Goal: Transaction & Acquisition: Purchase product/service

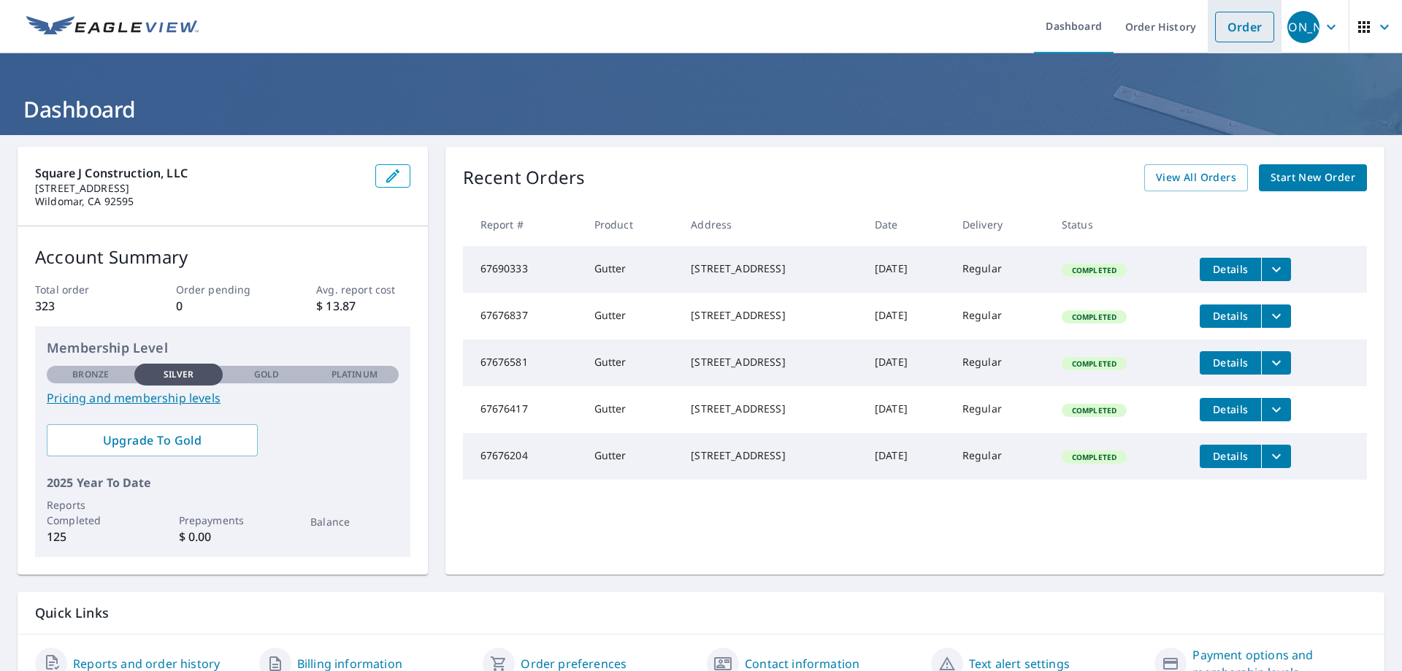
click at [1240, 31] on link "Order" at bounding box center [1244, 27] width 59 height 31
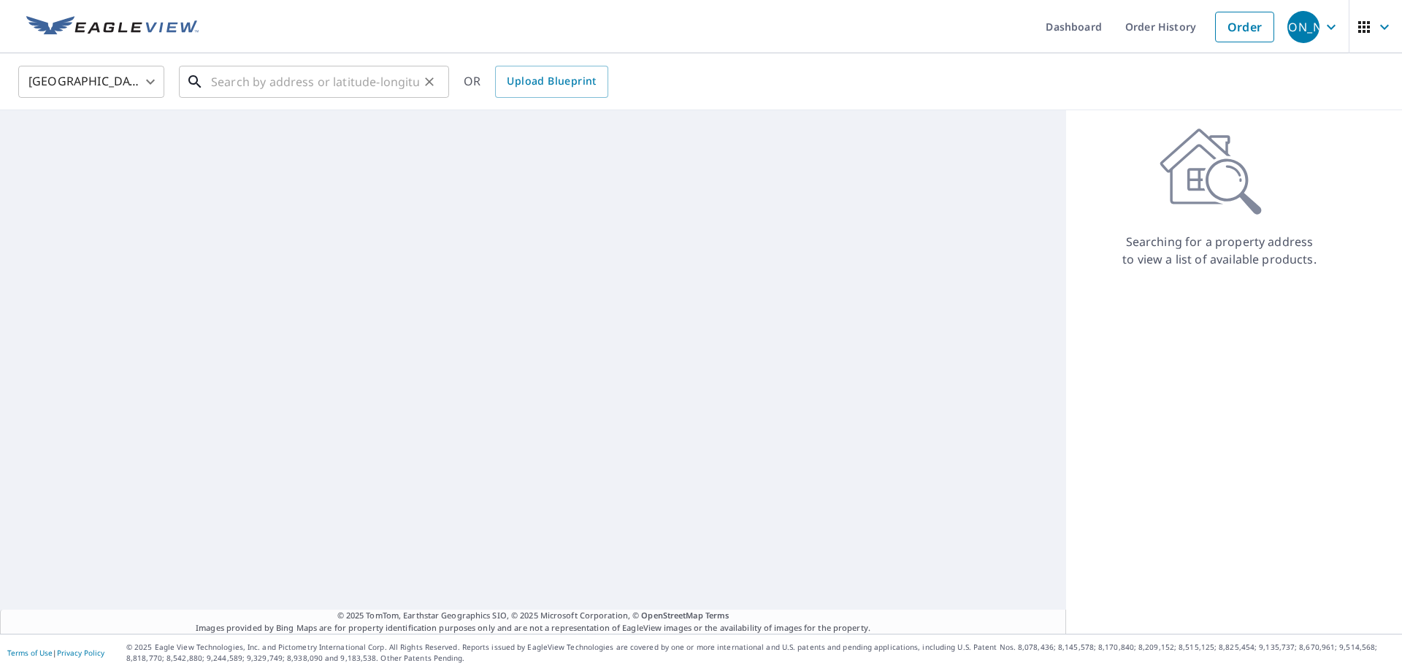
click at [226, 87] on input "text" at bounding box center [315, 81] width 208 height 41
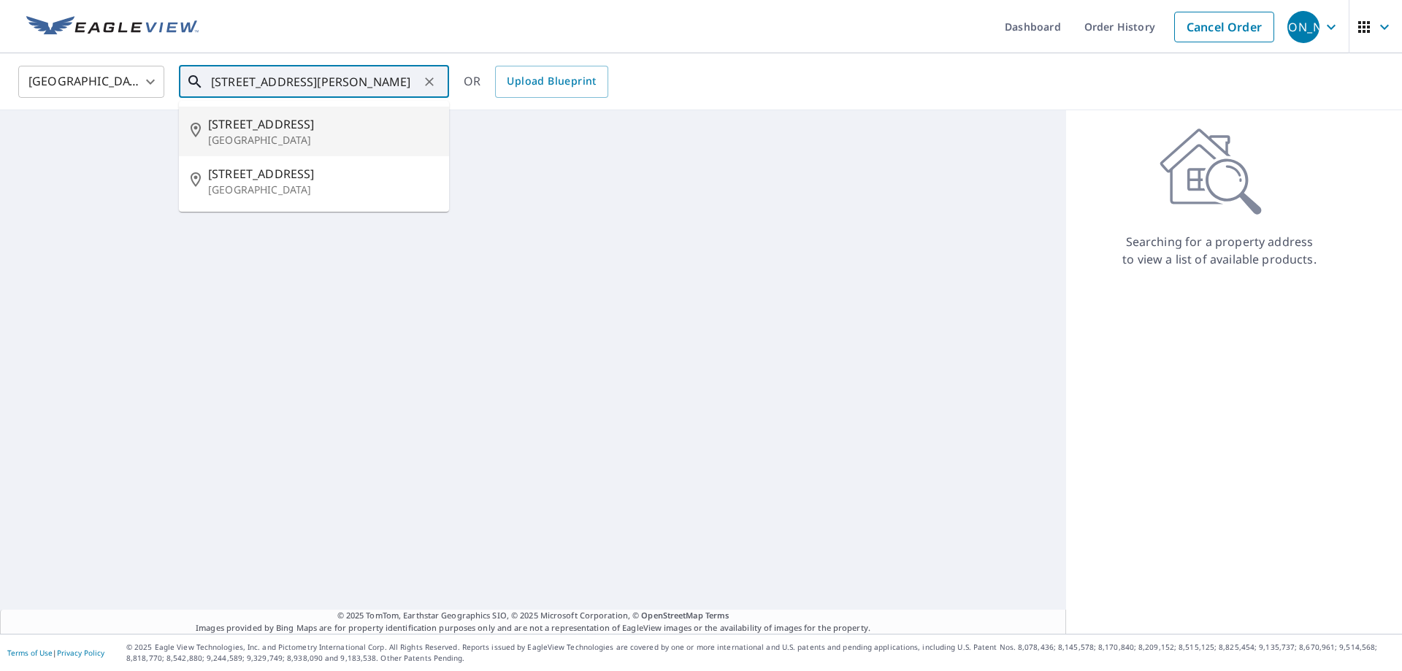
click at [334, 82] on input "[STREET_ADDRESS][PERSON_NAME]" at bounding box center [315, 81] width 208 height 41
drag, startPoint x: 385, startPoint y: 82, endPoint x: 394, endPoint y: 82, distance: 9.5
click at [388, 82] on input "[STREET_ADDRESS][PERSON_NAME]" at bounding box center [315, 81] width 208 height 41
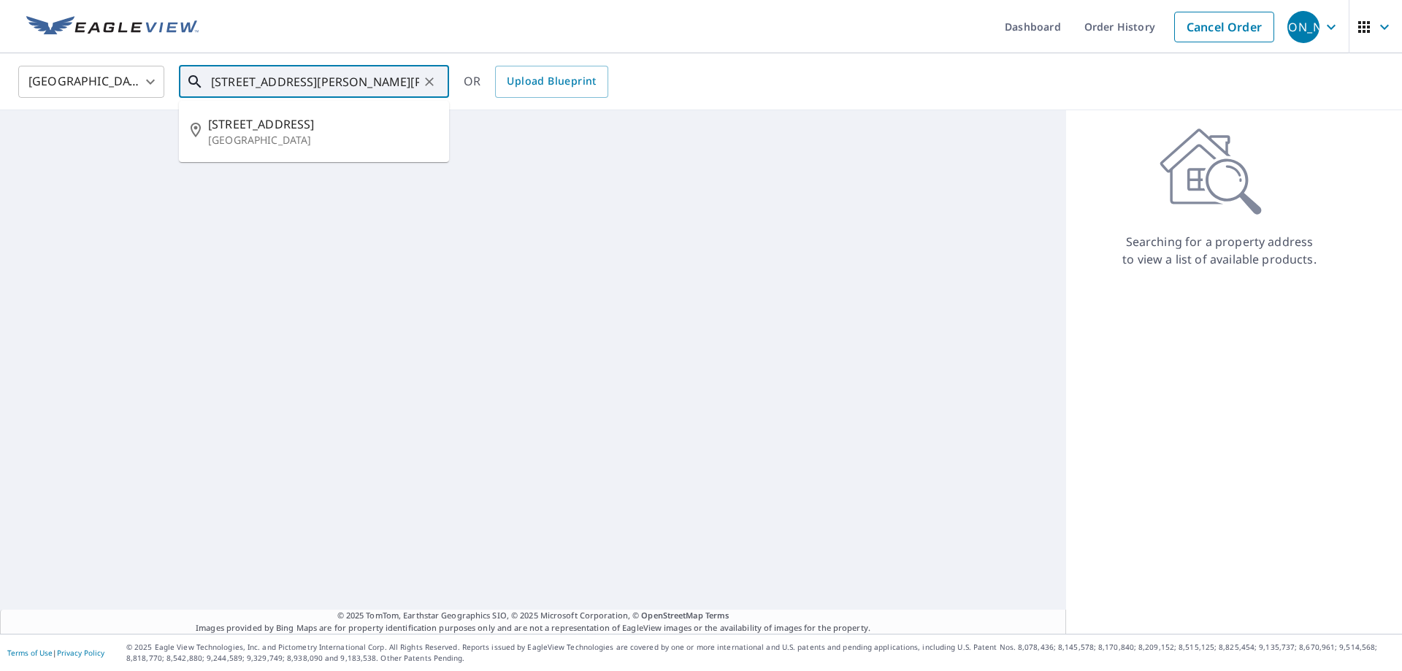
scroll to position [0, 4]
click at [213, 81] on input "[STREET_ADDRESS][PERSON_NAME][PERSON_NAME]" at bounding box center [315, 81] width 208 height 41
click at [302, 136] on p "[GEOGRAPHIC_DATA]" at bounding box center [322, 140] width 229 height 15
type input "[STREET_ADDRESS]"
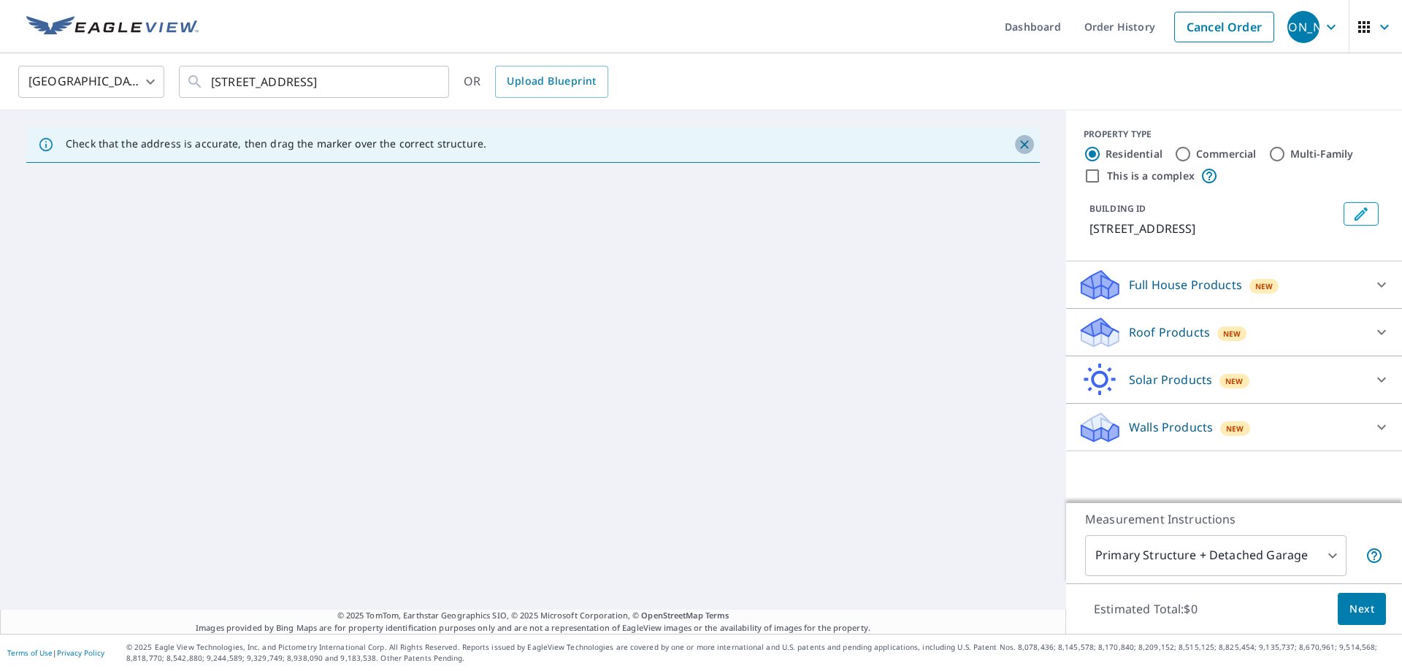
click at [1018, 142] on icon "Close" at bounding box center [1024, 144] width 15 height 15
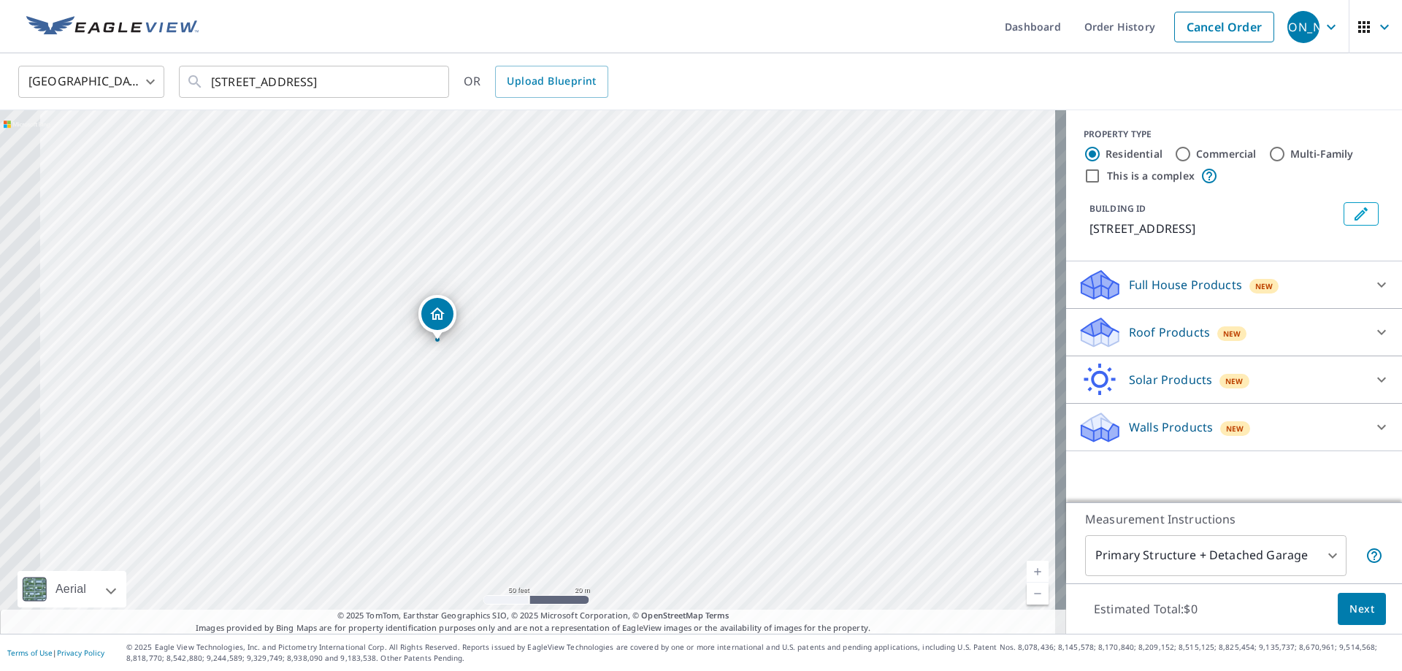
drag, startPoint x: 276, startPoint y: 266, endPoint x: 550, endPoint y: 413, distance: 311.6
click at [550, 413] on div "[STREET_ADDRESS][PERSON_NAME]" at bounding box center [533, 371] width 1066 height 523
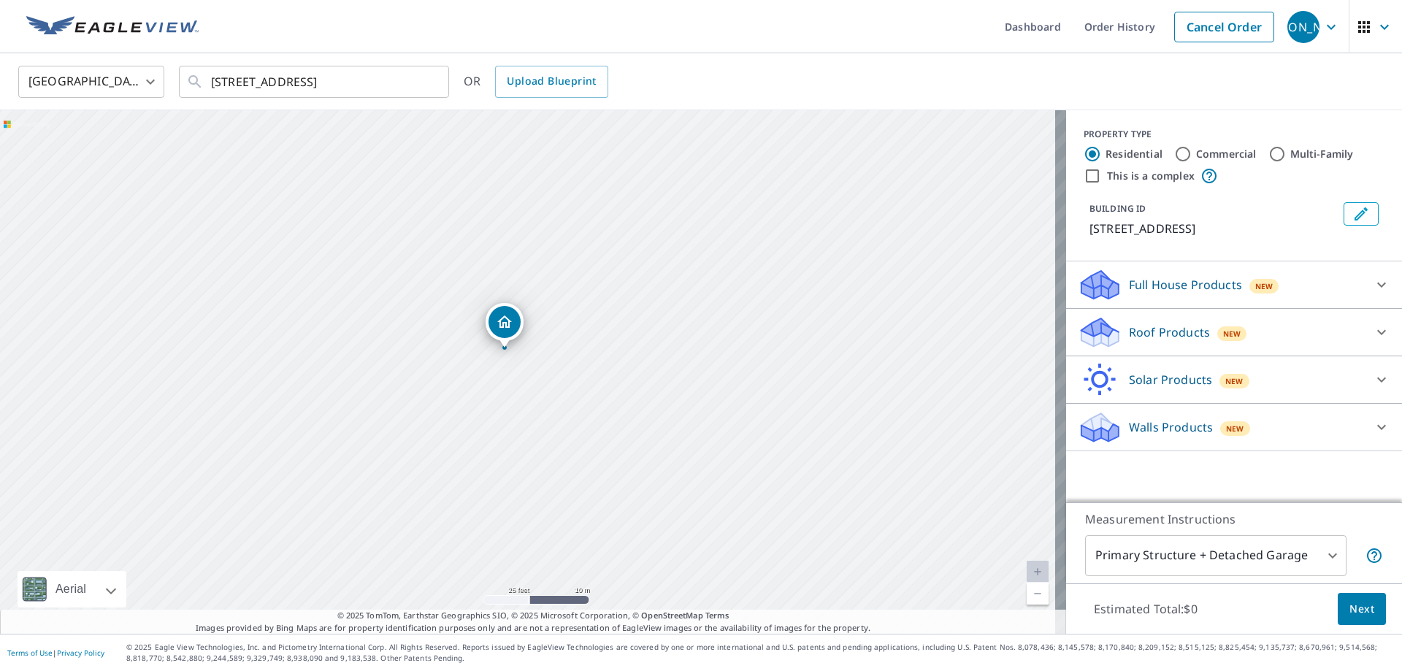
drag, startPoint x: 421, startPoint y: 254, endPoint x: 570, endPoint y: 314, distance: 161.2
click at [570, 314] on div "13847 Olive View Dr Sylmar, CA 91342" at bounding box center [533, 371] width 1066 height 523
drag, startPoint x: 586, startPoint y: 365, endPoint x: 633, endPoint y: 315, distance: 68.2
click at [633, 315] on div "13847 Olive View Dr Sylmar, CA 91342" at bounding box center [533, 371] width 1066 height 523
drag, startPoint x: 432, startPoint y: 358, endPoint x: 362, endPoint y: 350, distance: 70.5
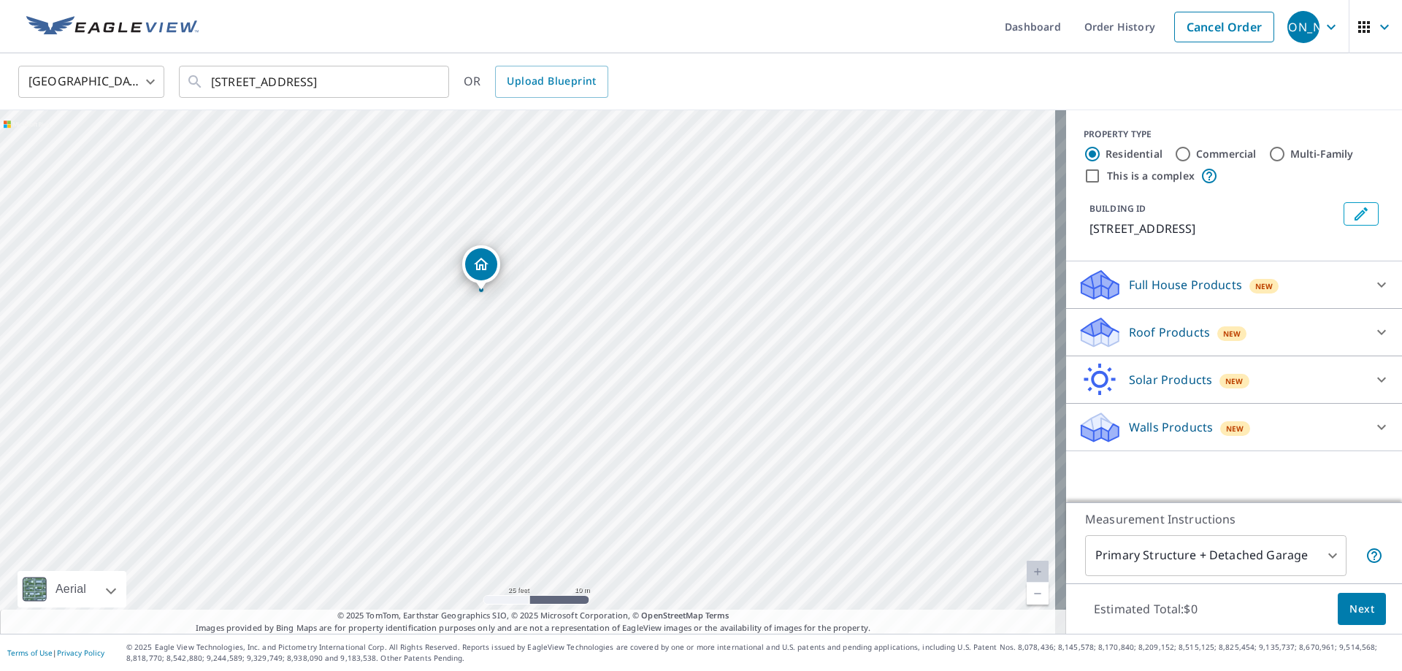
click at [362, 350] on div "13847 Olive View Dr Sylmar, CA 91342" at bounding box center [533, 371] width 1066 height 523
click at [1376, 332] on icon at bounding box center [1382, 332] width 18 height 18
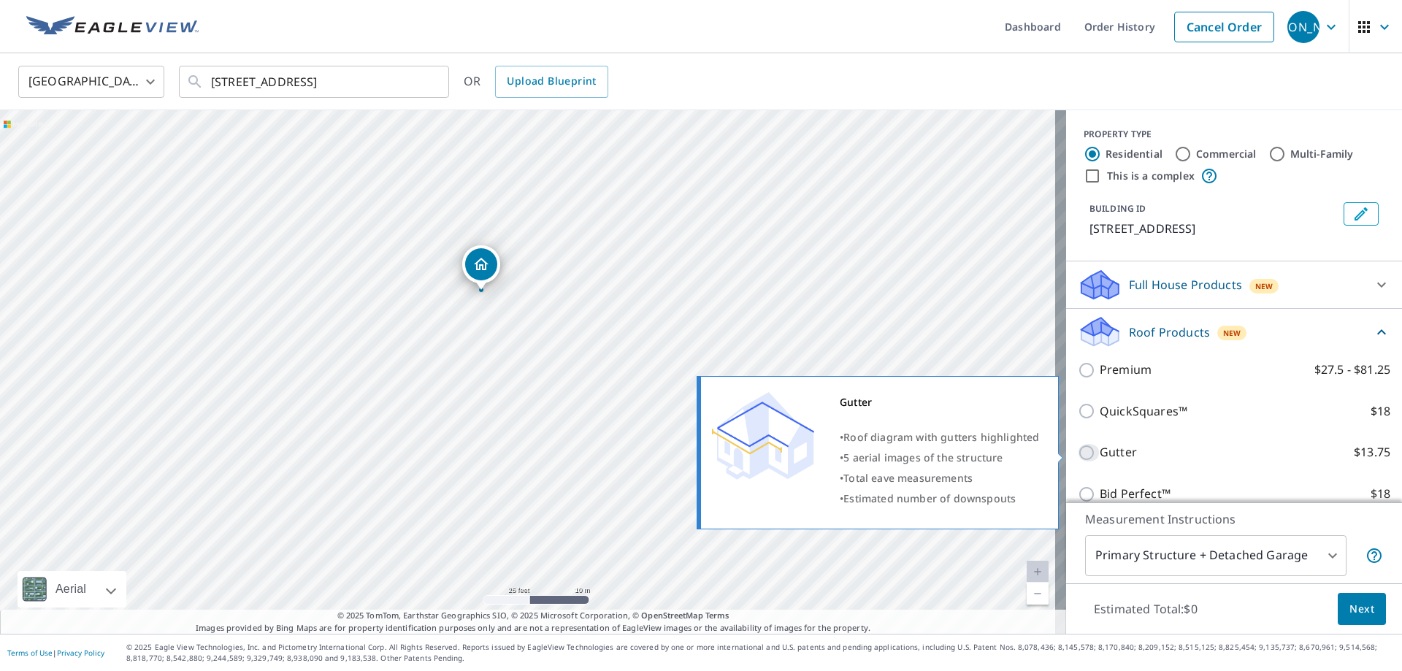
click at [1078, 454] on input "Gutter $13.75" at bounding box center [1089, 453] width 22 height 18
checkbox input "true"
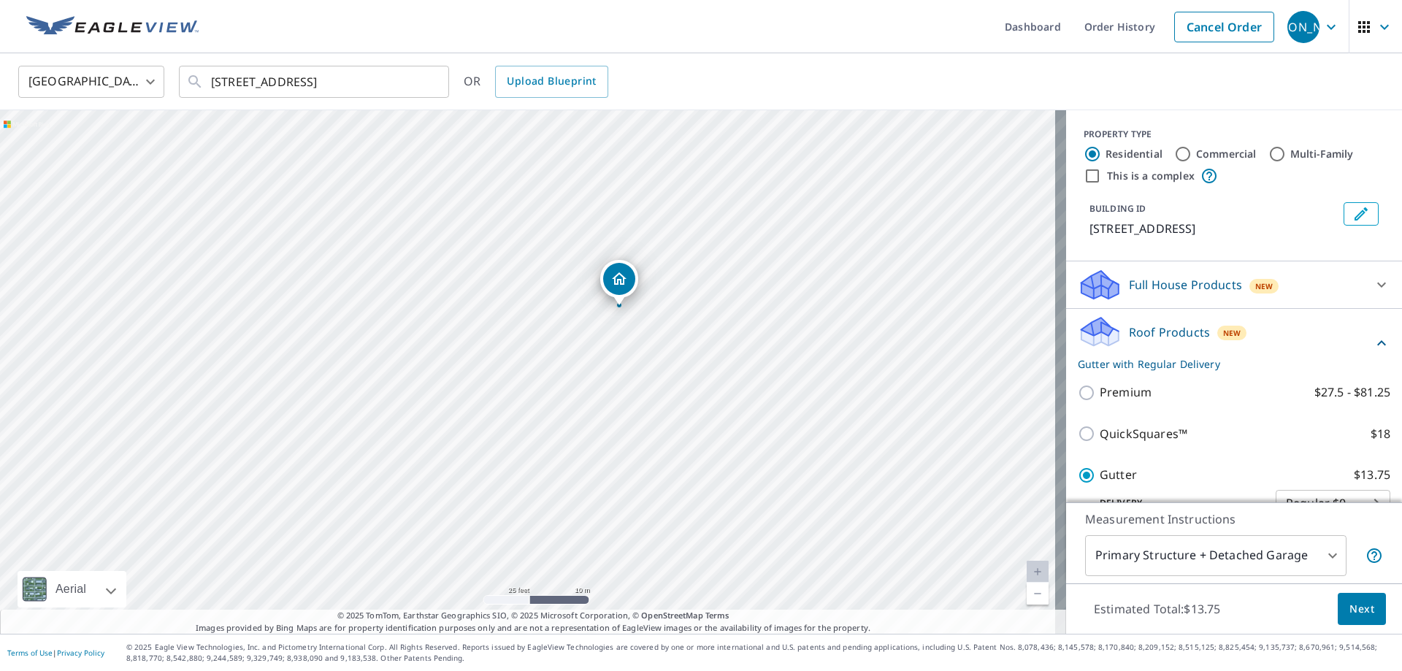
drag, startPoint x: 543, startPoint y: 404, endPoint x: 630, endPoint y: 340, distance: 107.6
click at [631, 339] on div "13847 Olive View Dr Sylmar, CA 91342" at bounding box center [533, 371] width 1066 height 523
click at [484, 356] on div "13847 Olive View Dr Sylmar, CA 91342" at bounding box center [533, 371] width 1066 height 523
drag, startPoint x: 518, startPoint y: 428, endPoint x: 461, endPoint y: 396, distance: 65.0
click at [461, 396] on div "13847 Olive View Dr Sylmar, CA 91342" at bounding box center [533, 371] width 1066 height 523
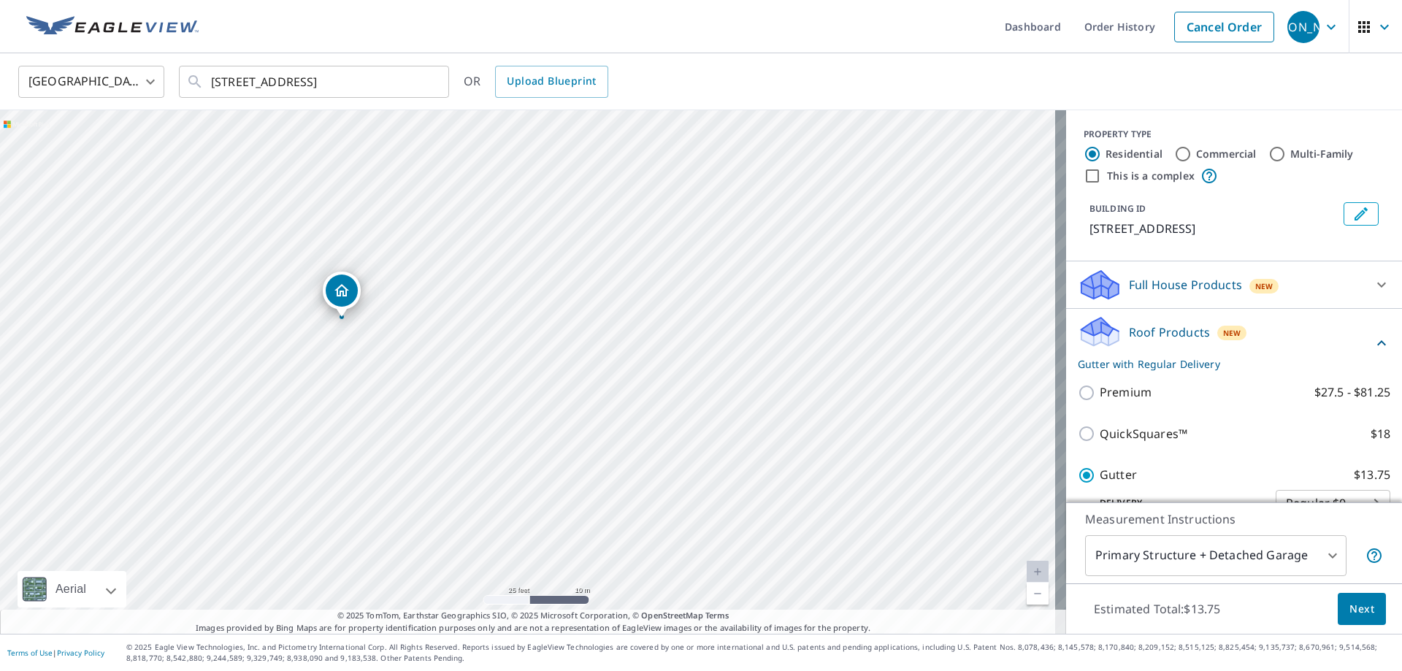
click at [1356, 611] on span "Next" at bounding box center [1361, 609] width 25 height 18
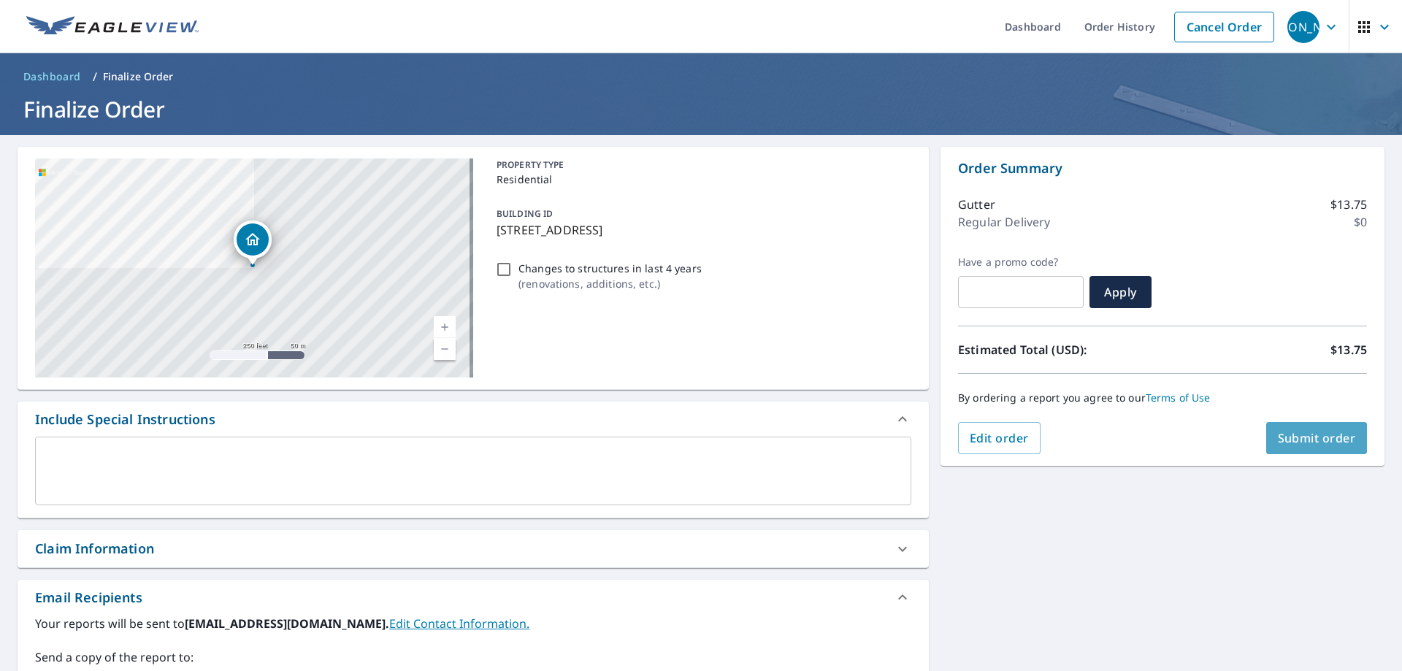
click at [1306, 438] on span "Submit order" at bounding box center [1317, 438] width 78 height 16
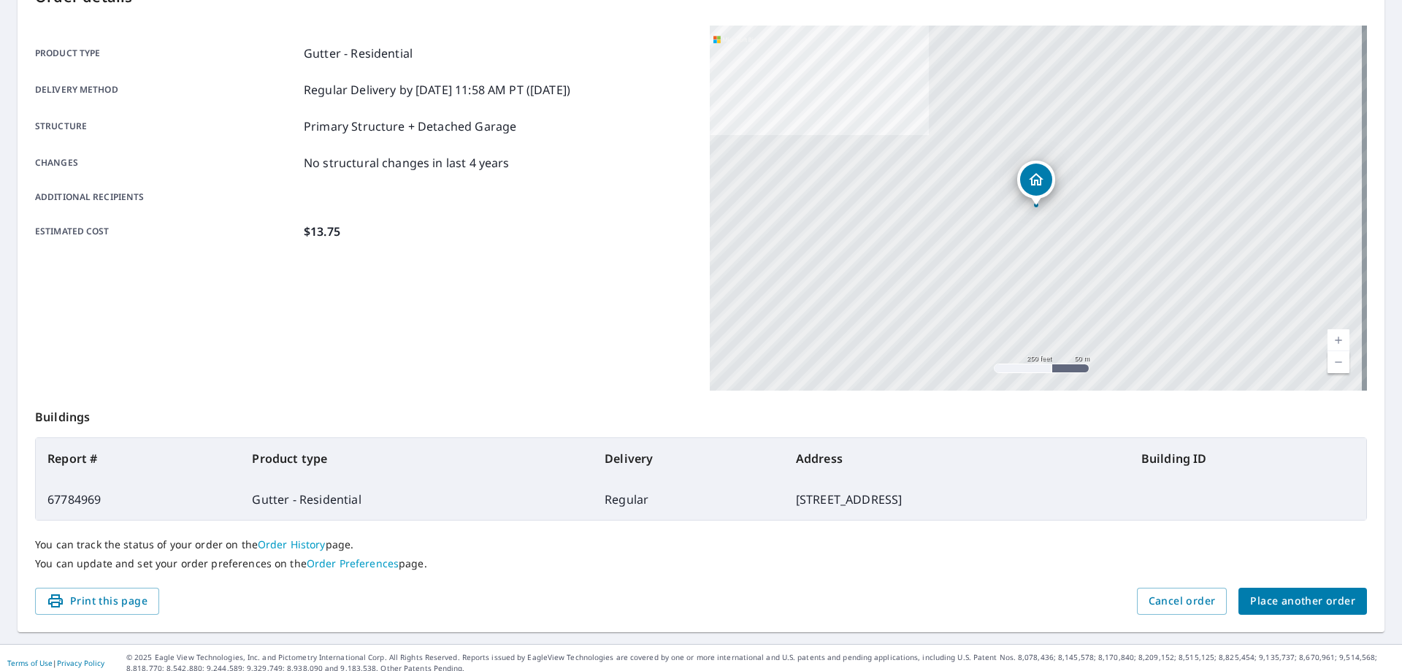
scroll to position [188, 0]
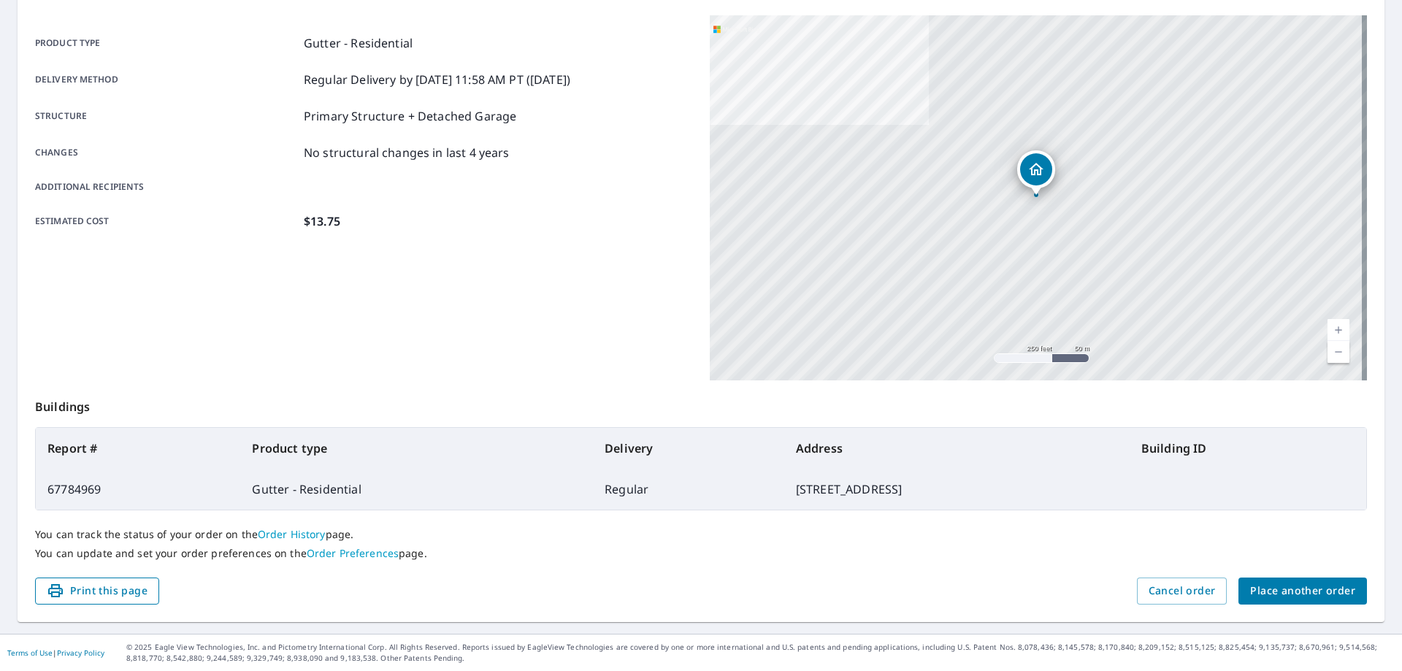
click at [94, 591] on span "Print this page" at bounding box center [97, 591] width 101 height 18
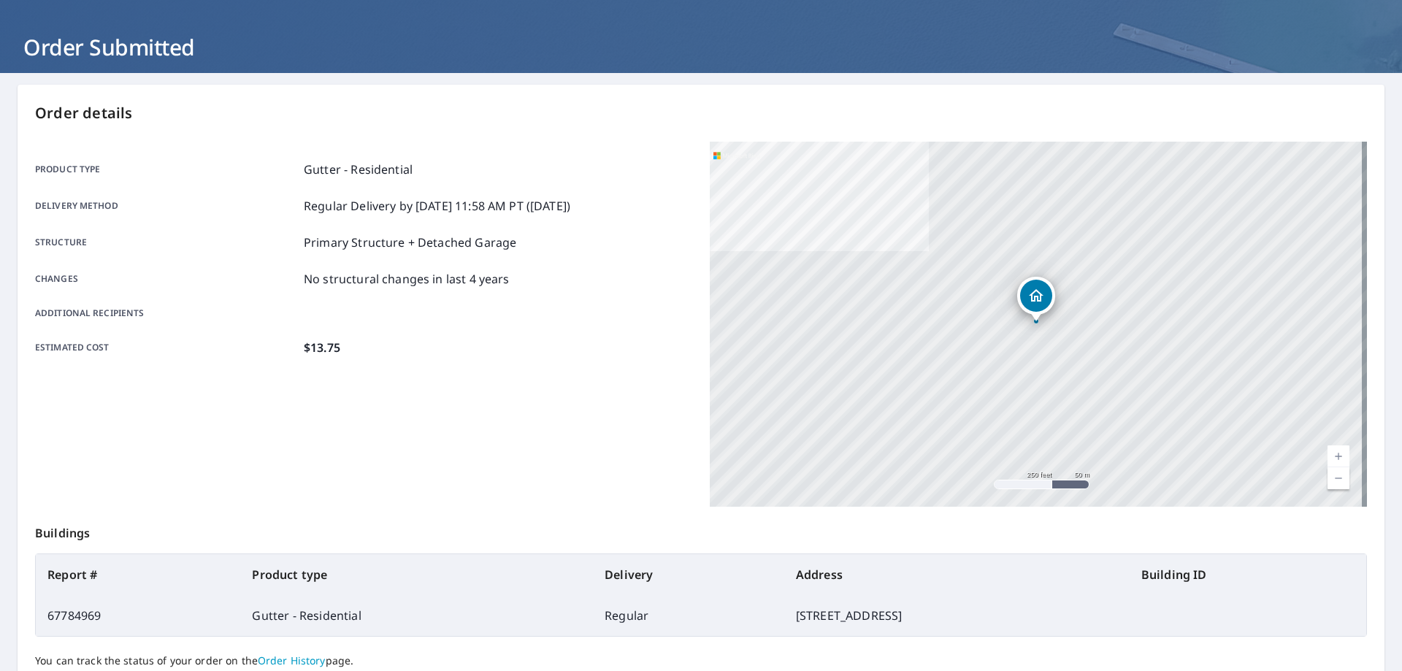
scroll to position [0, 0]
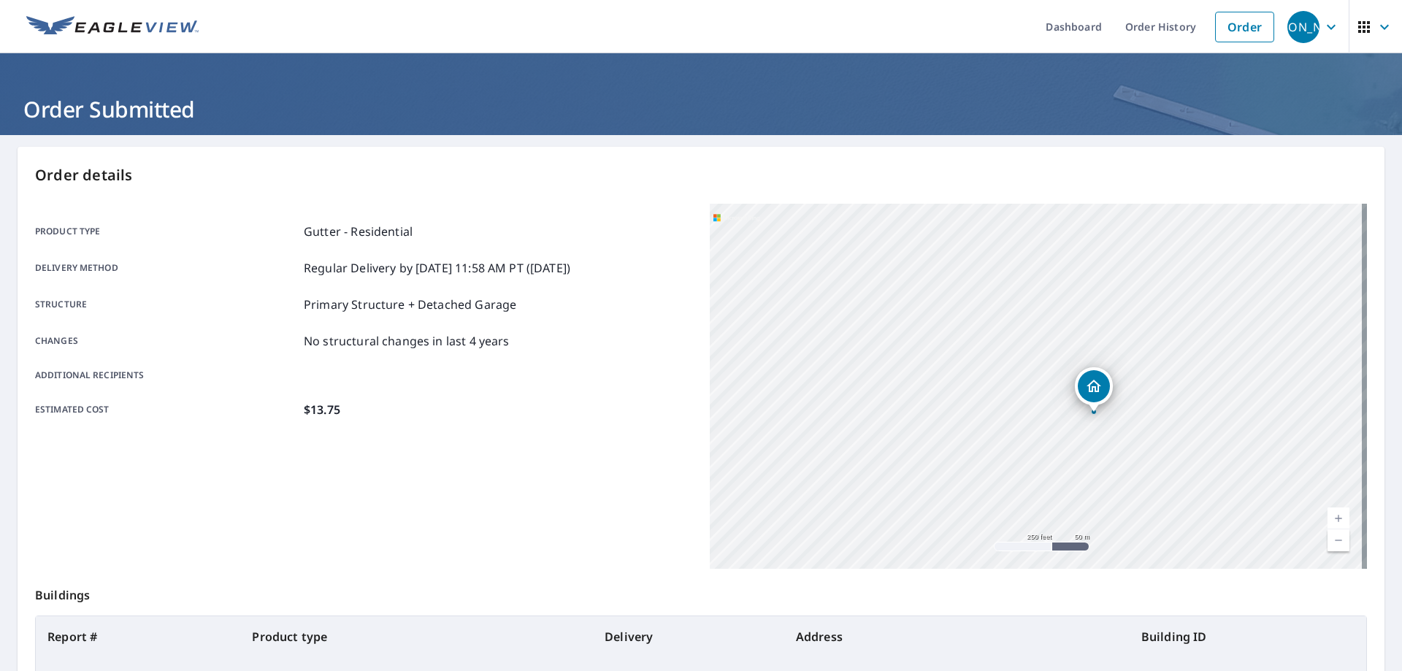
drag, startPoint x: 1145, startPoint y: 437, endPoint x: 1213, endPoint y: 469, distance: 76.1
click at [1213, 469] on div "13847 Olive View Dr Sylmar, CA 91342" at bounding box center [1038, 386] width 657 height 365
drag, startPoint x: 978, startPoint y: 399, endPoint x: 1099, endPoint y: 482, distance: 146.6
click at [1097, 482] on div "13847 Olive View Dr Sylmar, CA 91342" at bounding box center [1038, 386] width 657 height 365
drag, startPoint x: 998, startPoint y: 392, endPoint x: 1208, endPoint y: 507, distance: 238.8
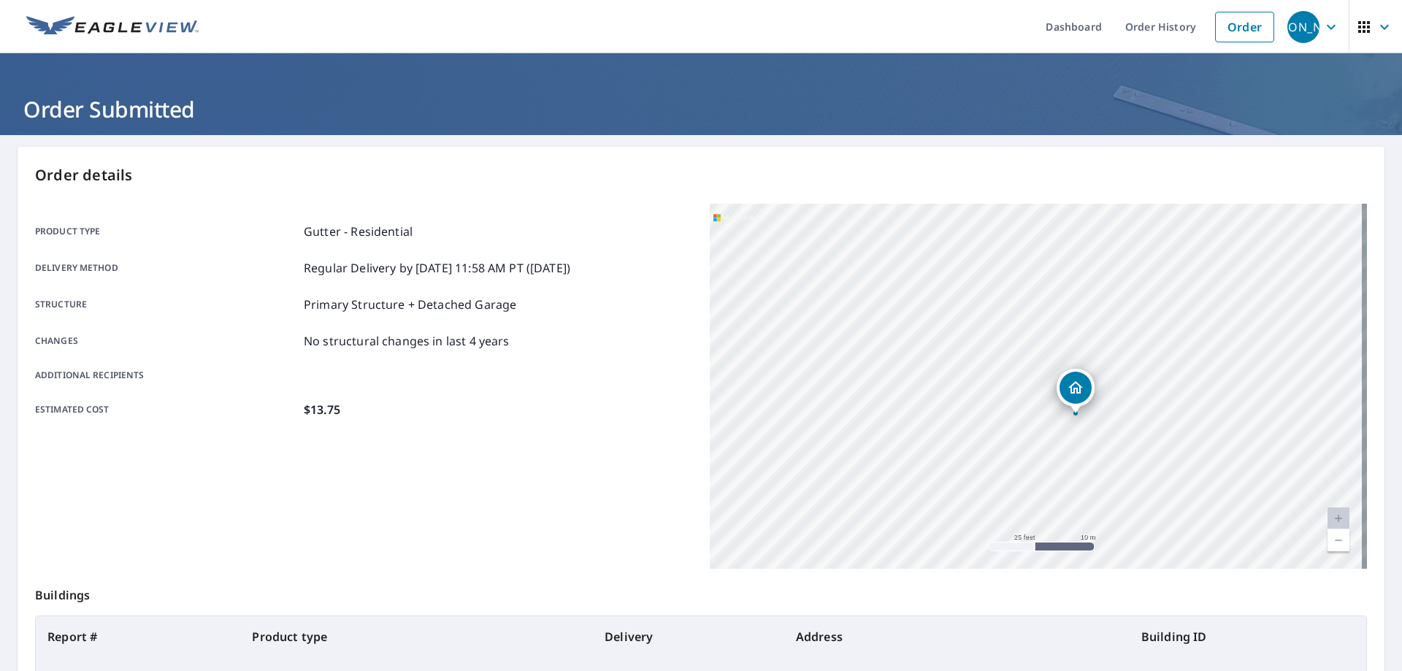
click at [1208, 507] on div "13847 Olive View Dr Sylmar, CA 91342" at bounding box center [1038, 386] width 657 height 365
drag, startPoint x: 1130, startPoint y: 461, endPoint x: 1097, endPoint y: 394, distance: 75.1
click at [1097, 394] on div "13847 Olive View Dr Sylmar, CA 91342" at bounding box center [1038, 386] width 657 height 365
click at [1240, 30] on link "Order" at bounding box center [1244, 27] width 59 height 31
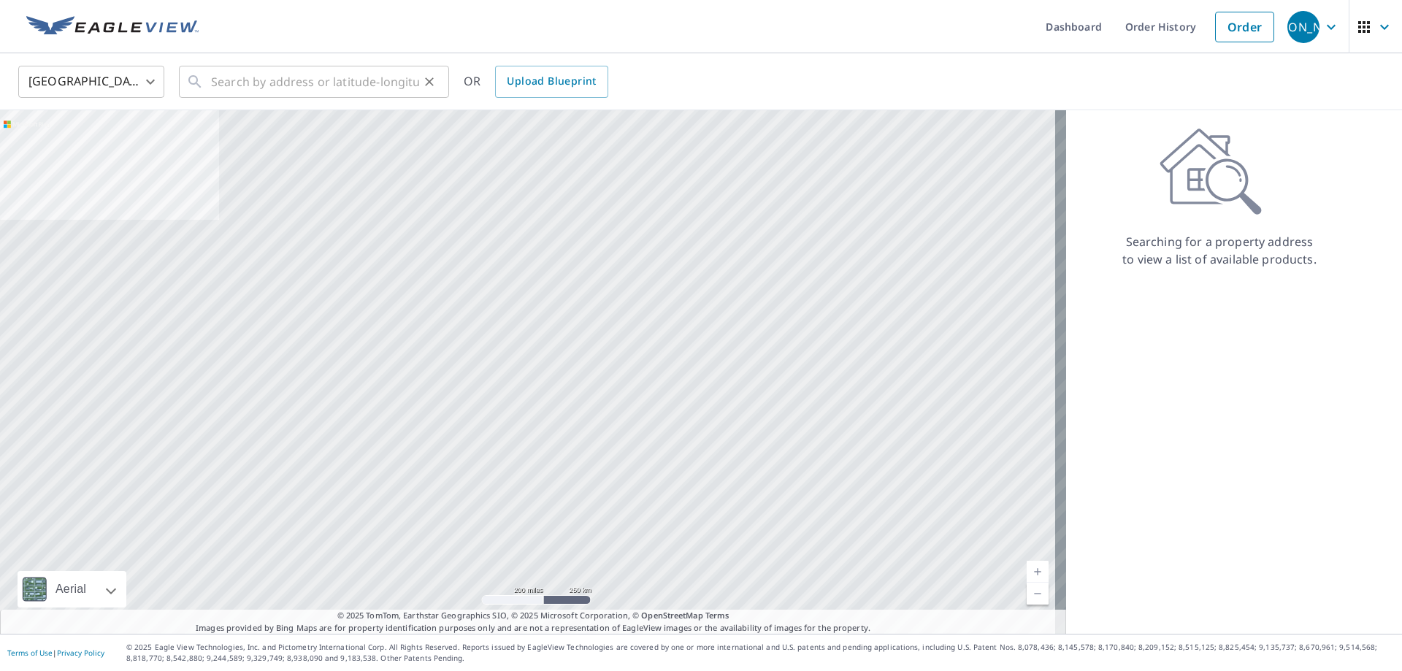
click at [198, 86] on icon at bounding box center [195, 82] width 18 height 18
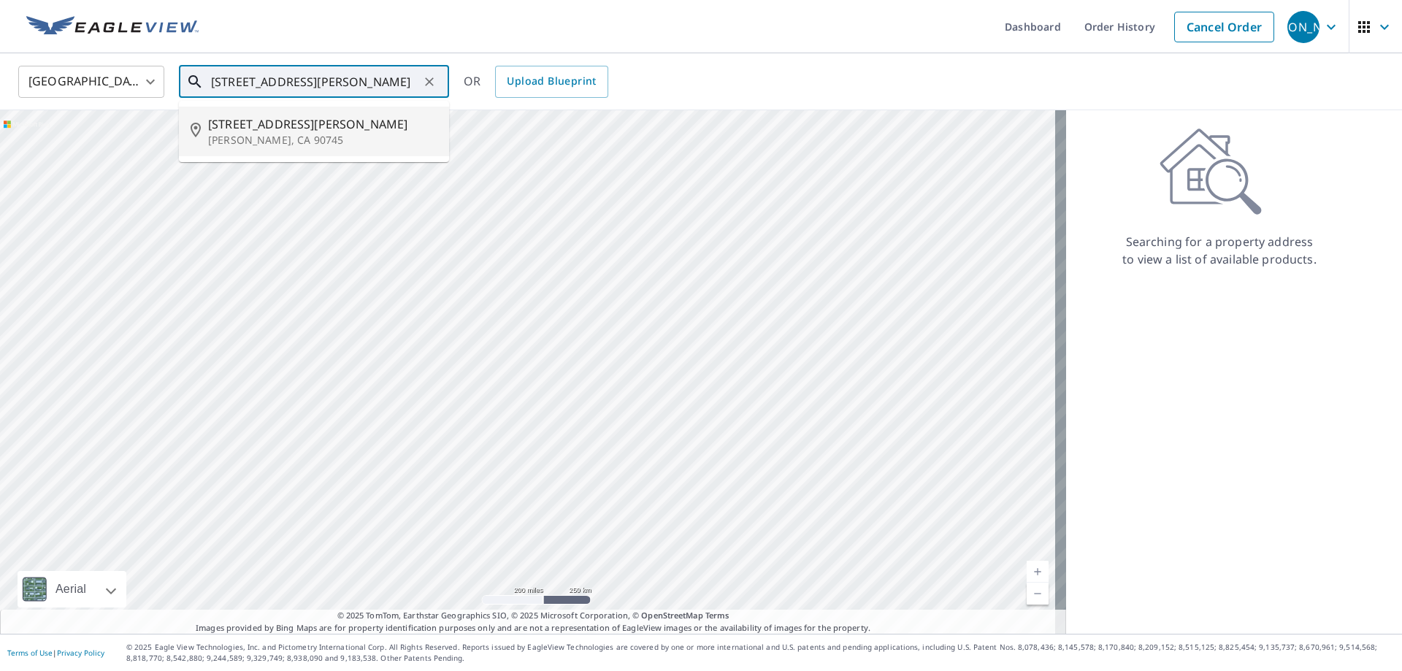
click at [239, 136] on p "Carson, CA 90745" at bounding box center [322, 140] width 229 height 15
type input "201 E Dominguez St Carson, CA 90745"
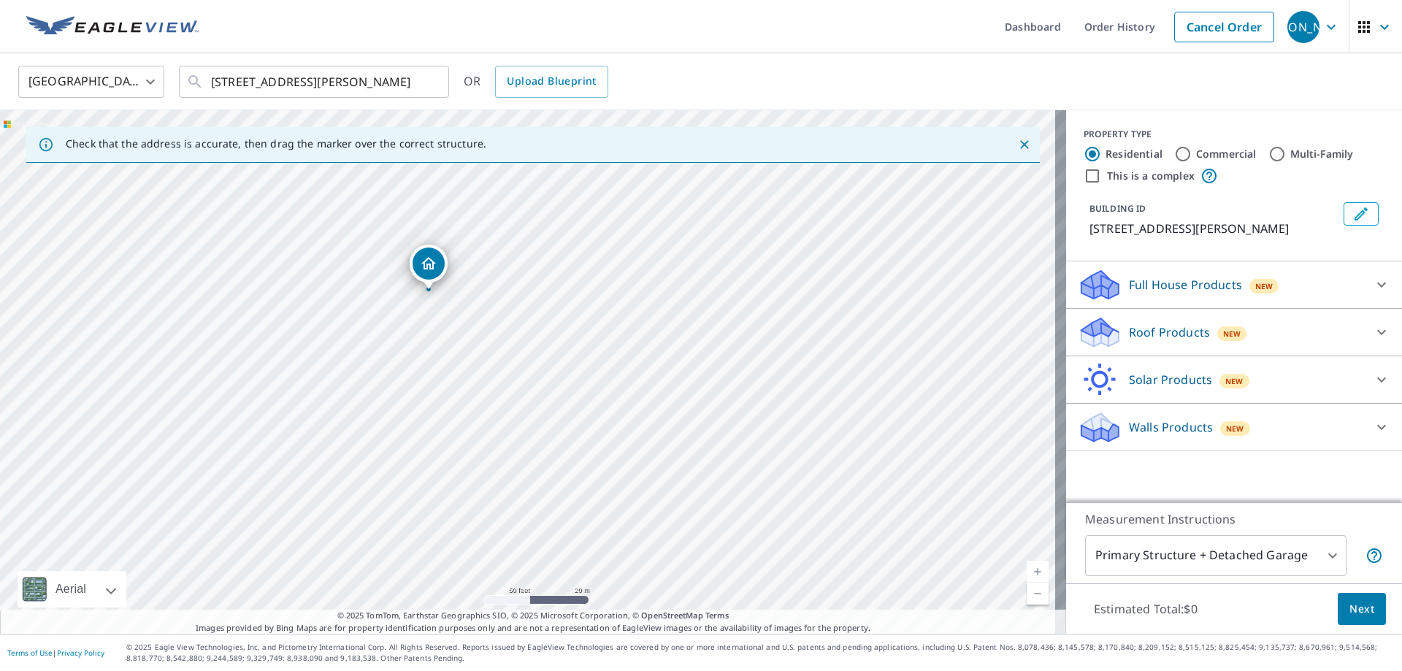
drag, startPoint x: 502, startPoint y: 280, endPoint x: 702, endPoint y: 392, distance: 230.1
click at [702, 392] on div "201 E Dominguez St Carson, CA 90745" at bounding box center [533, 371] width 1066 height 523
drag, startPoint x: 548, startPoint y: 354, endPoint x: 582, endPoint y: 414, distance: 68.6
click at [582, 414] on div "201 E Dominguez St Carson, CA 90745" at bounding box center [533, 371] width 1066 height 523
click at [1377, 331] on icon at bounding box center [1381, 332] width 9 height 5
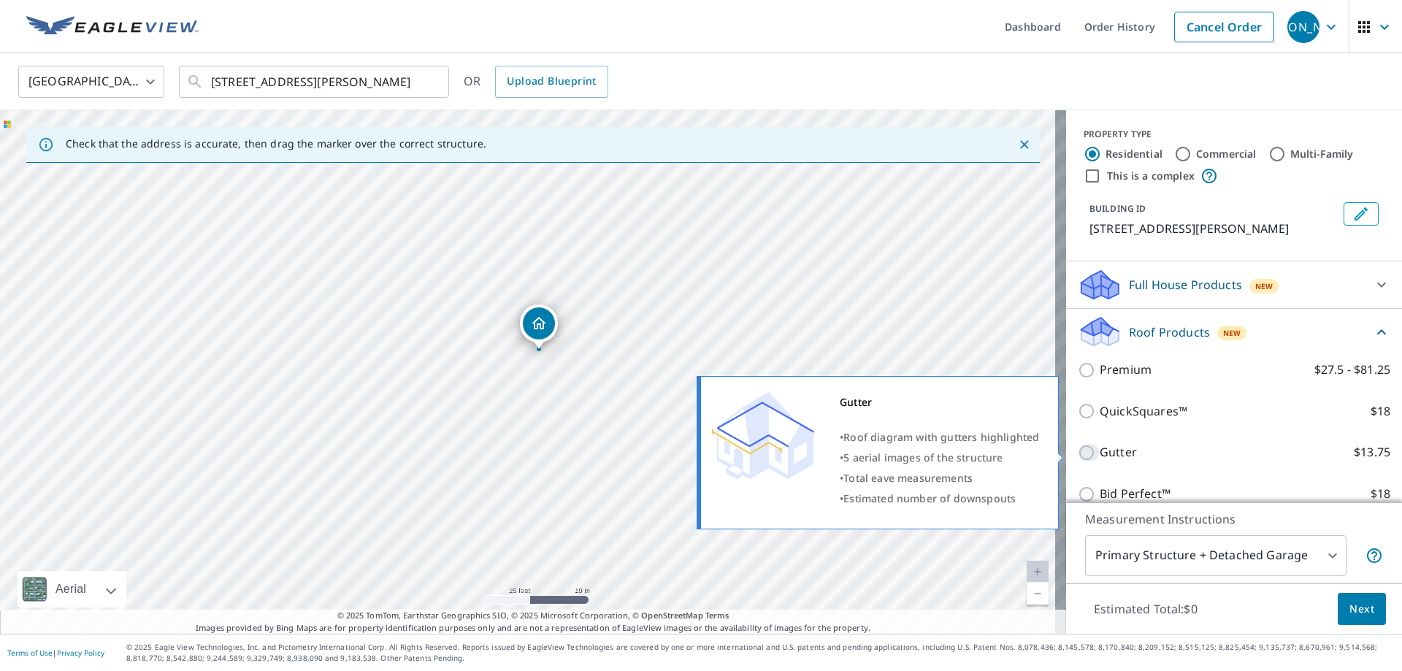
click at [1078, 450] on input "Gutter $13.75" at bounding box center [1089, 453] width 22 height 18
checkbox input "true"
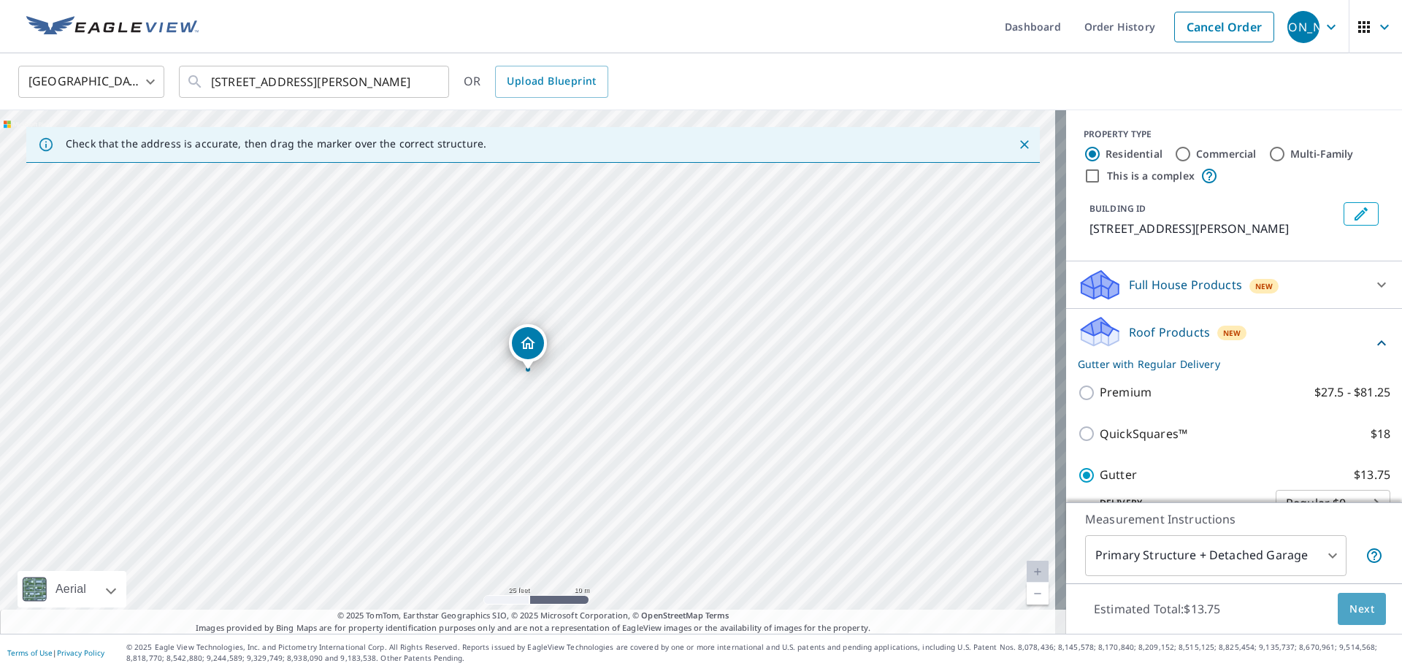
click at [1356, 607] on span "Next" at bounding box center [1361, 609] width 25 height 18
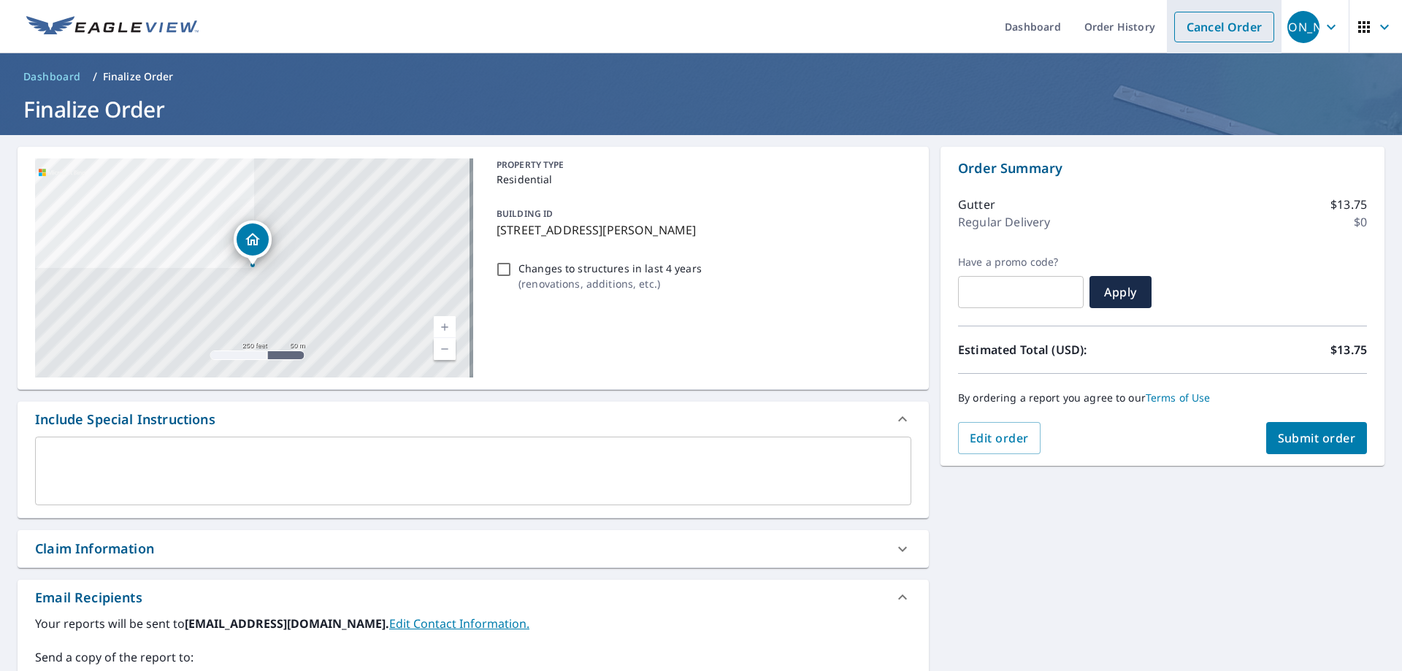
click at [1210, 25] on link "Cancel Order" at bounding box center [1224, 27] width 100 height 31
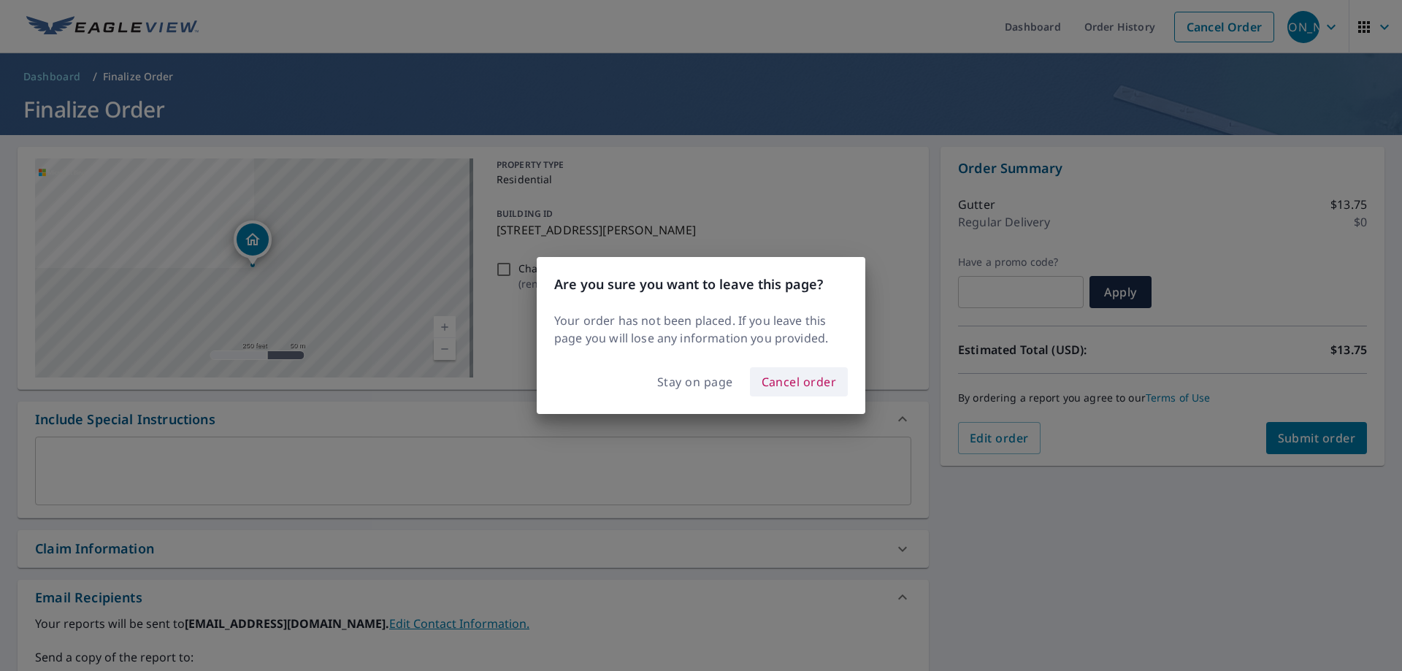
click at [804, 385] on span "Cancel order" at bounding box center [798, 382] width 75 height 20
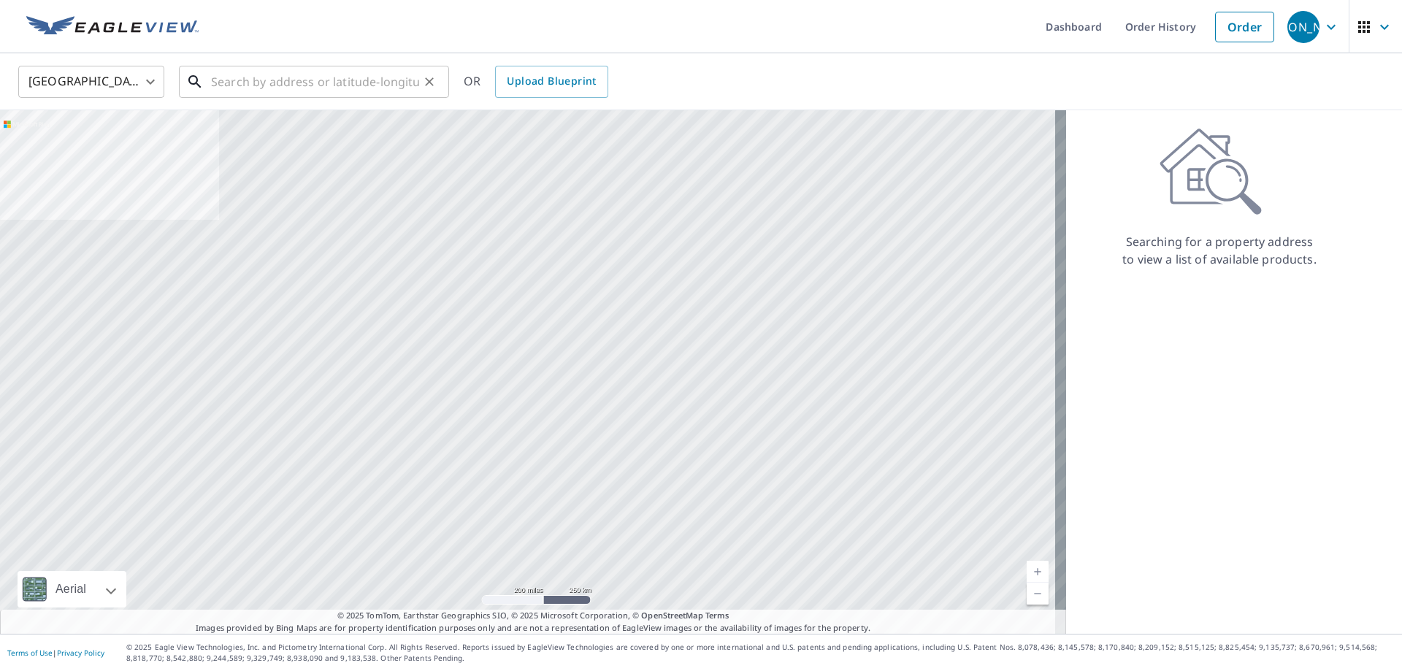
click at [237, 85] on input "text" at bounding box center [315, 81] width 208 height 41
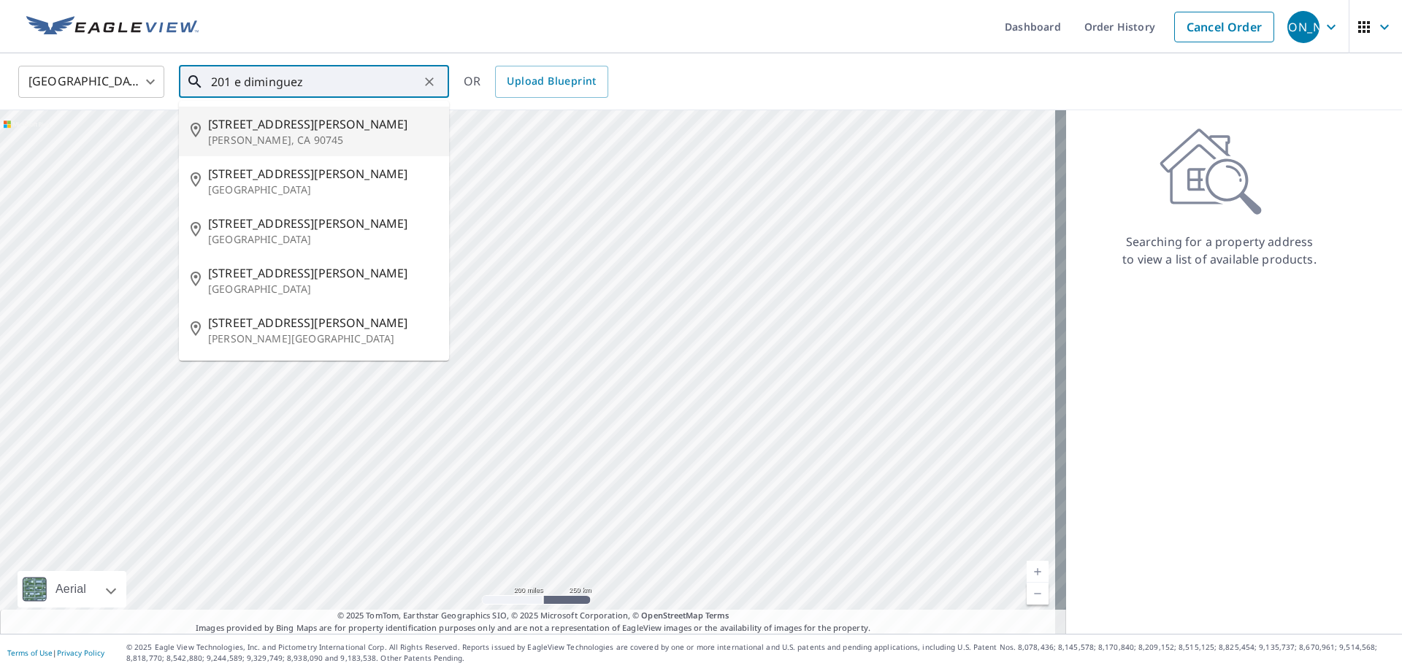
click at [264, 133] on p "Carson, CA 90745" at bounding box center [322, 140] width 229 height 15
type input "201 E Dominguez St Carson, CA 90745"
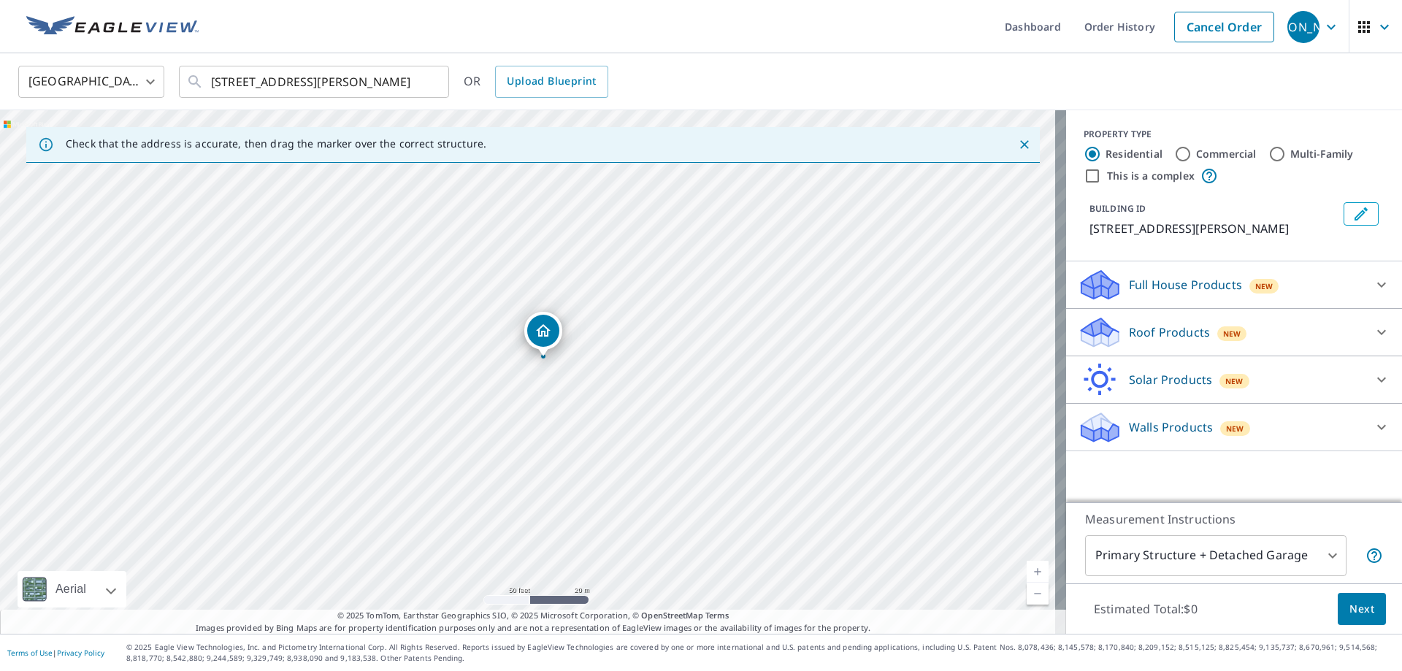
drag, startPoint x: 498, startPoint y: 375, endPoint x: 675, endPoint y: 374, distance: 176.7
click at [675, 374] on div "201 E Dominguez St Carson, CA 90745" at bounding box center [533, 371] width 1066 height 523
drag, startPoint x: 588, startPoint y: 287, endPoint x: 603, endPoint y: 329, distance: 44.3
click at [603, 329] on div "201 E Dominguez St Carson, CA 90745" at bounding box center [533, 371] width 1066 height 523
